Goal: Check status: Check status

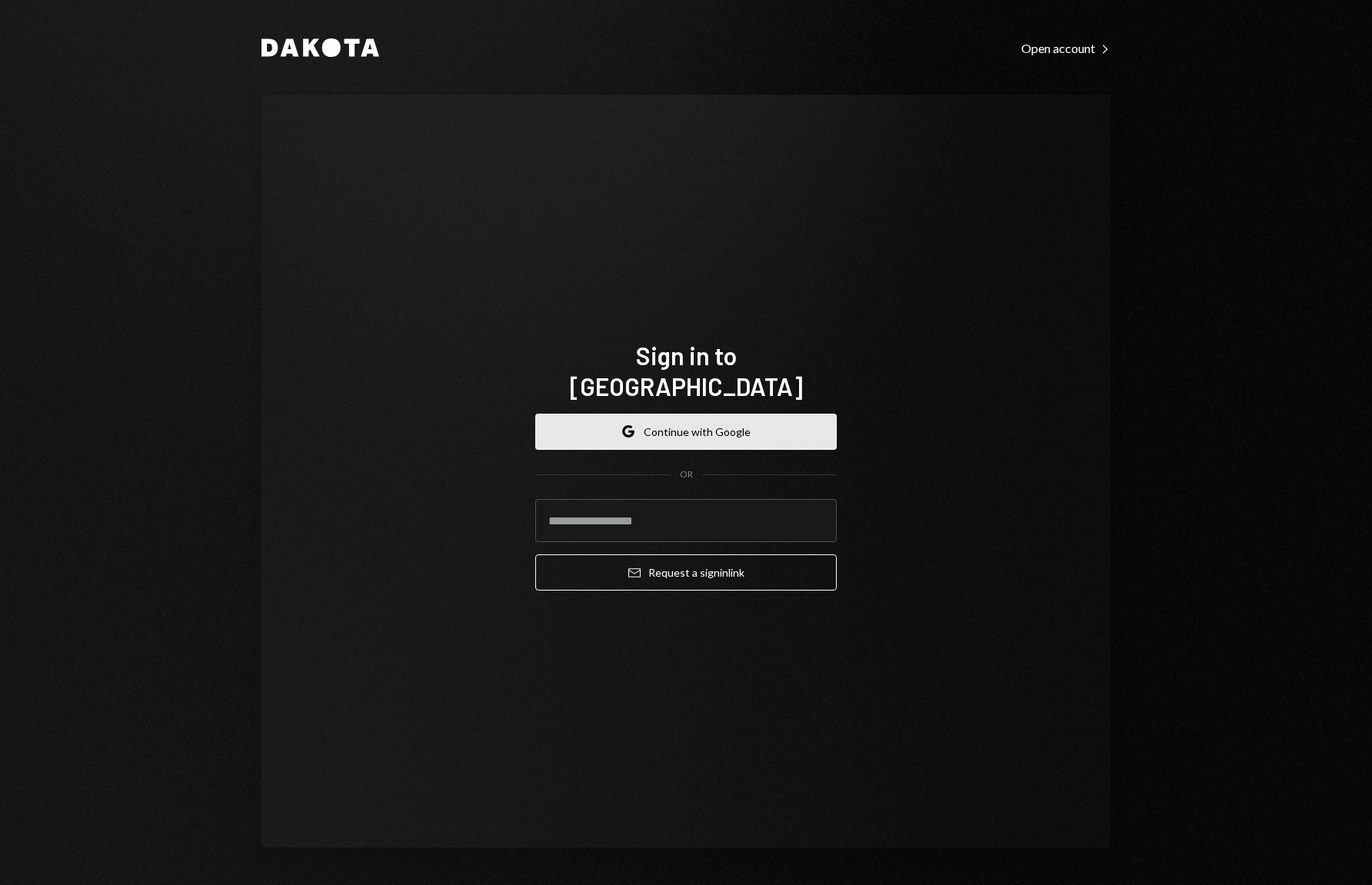
click at [675, 427] on button "Google Continue with Google" at bounding box center [686, 432] width 301 height 36
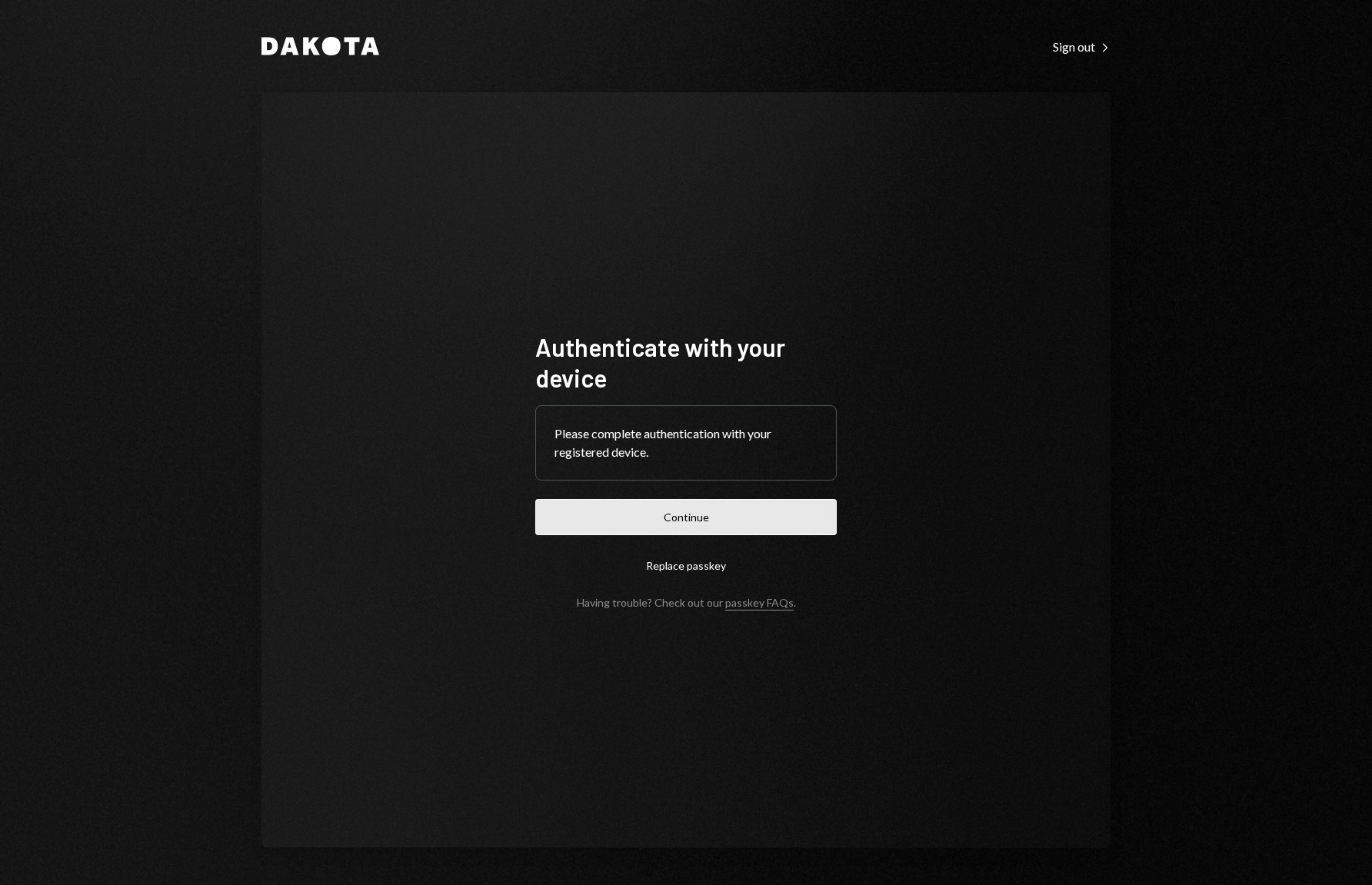
click at [593, 512] on button "Continue" at bounding box center [686, 517] width 301 height 36
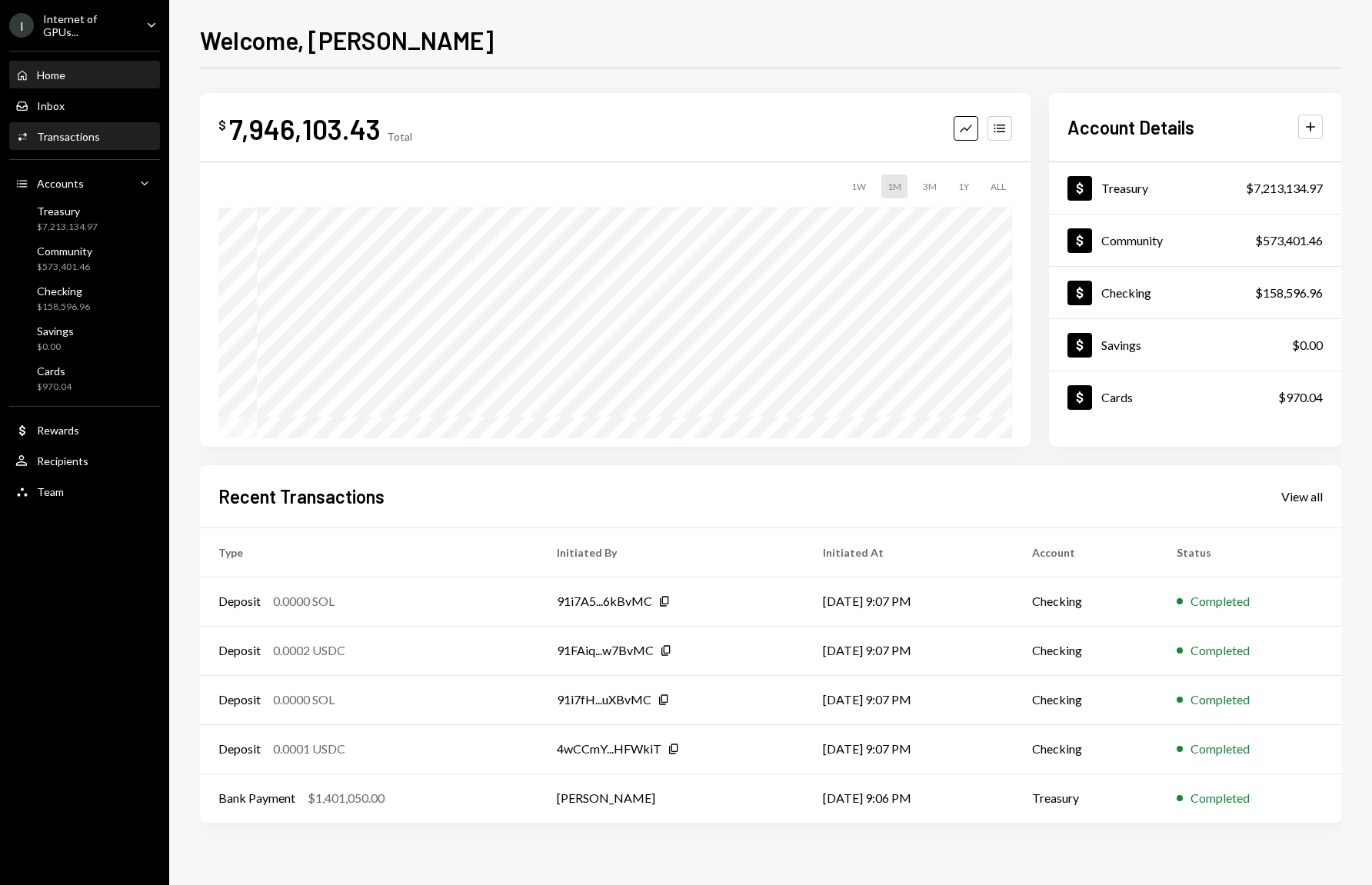
click at [78, 145] on div "Activities Transactions" at bounding box center [84, 137] width 138 height 26
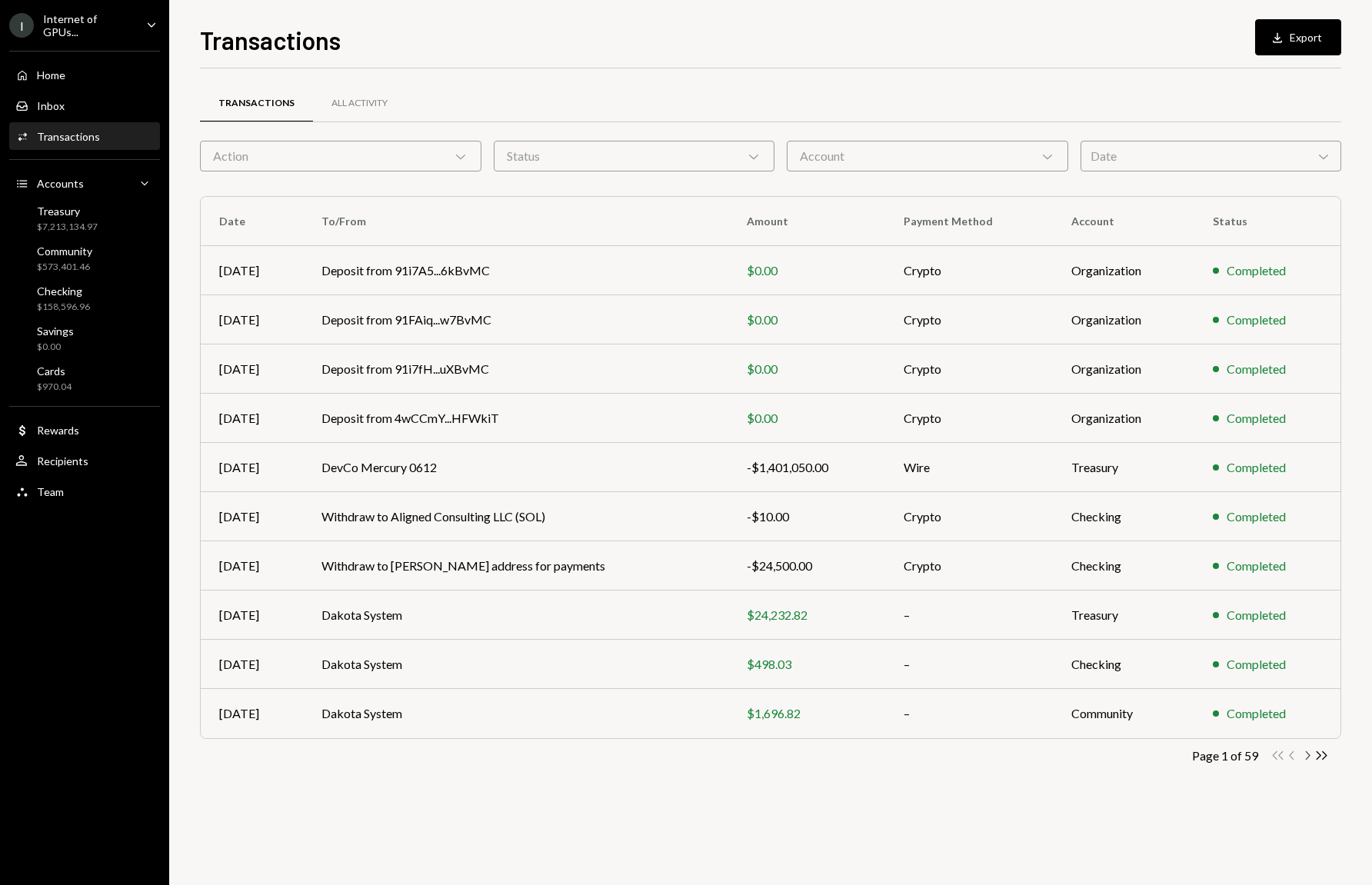
click at [1307, 757] on icon "button" at bounding box center [1307, 755] width 5 height 8
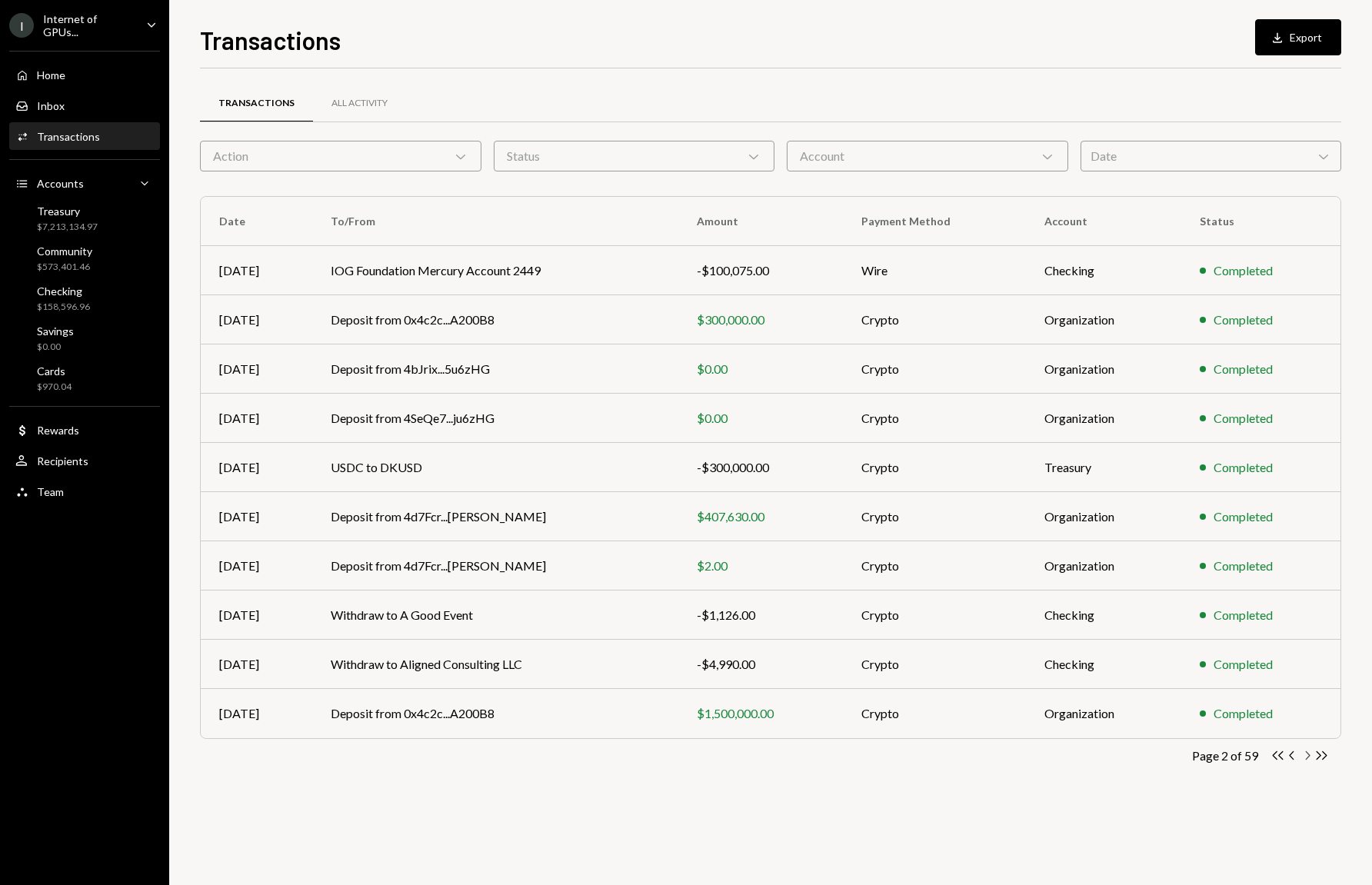
click at [1312, 753] on icon "Chevron Right" at bounding box center [1307, 756] width 15 height 15
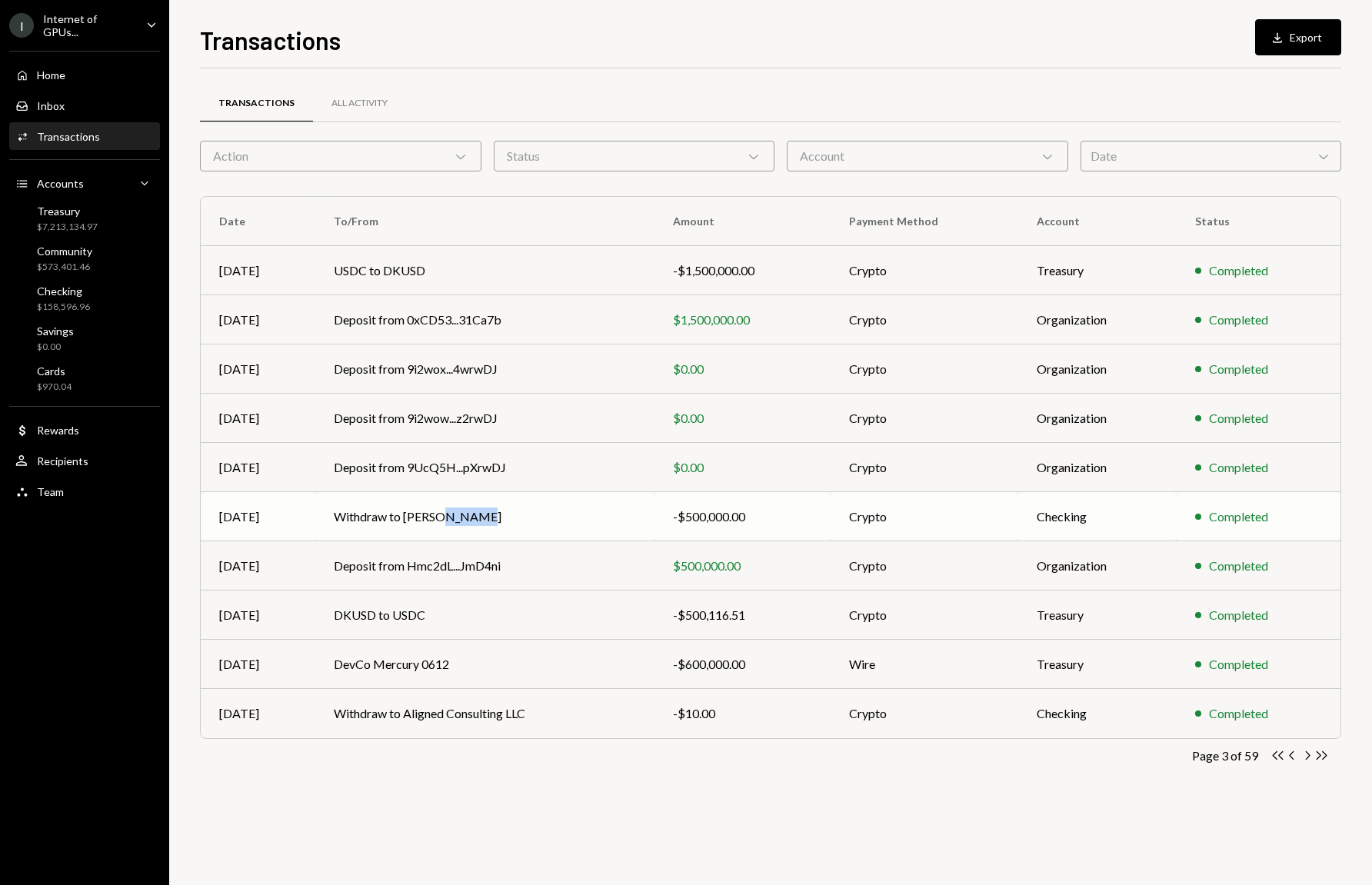
drag, startPoint x: 447, startPoint y: 515, endPoint x: 283, endPoint y: 526, distance: 164.4
click at [283, 526] on tr "[DATE] Withdraw to [PERSON_NAME] -$500,000.00 Crypto Checking Completed" at bounding box center [771, 516] width 1139 height 49
